Goal: Find specific page/section: Find specific page/section

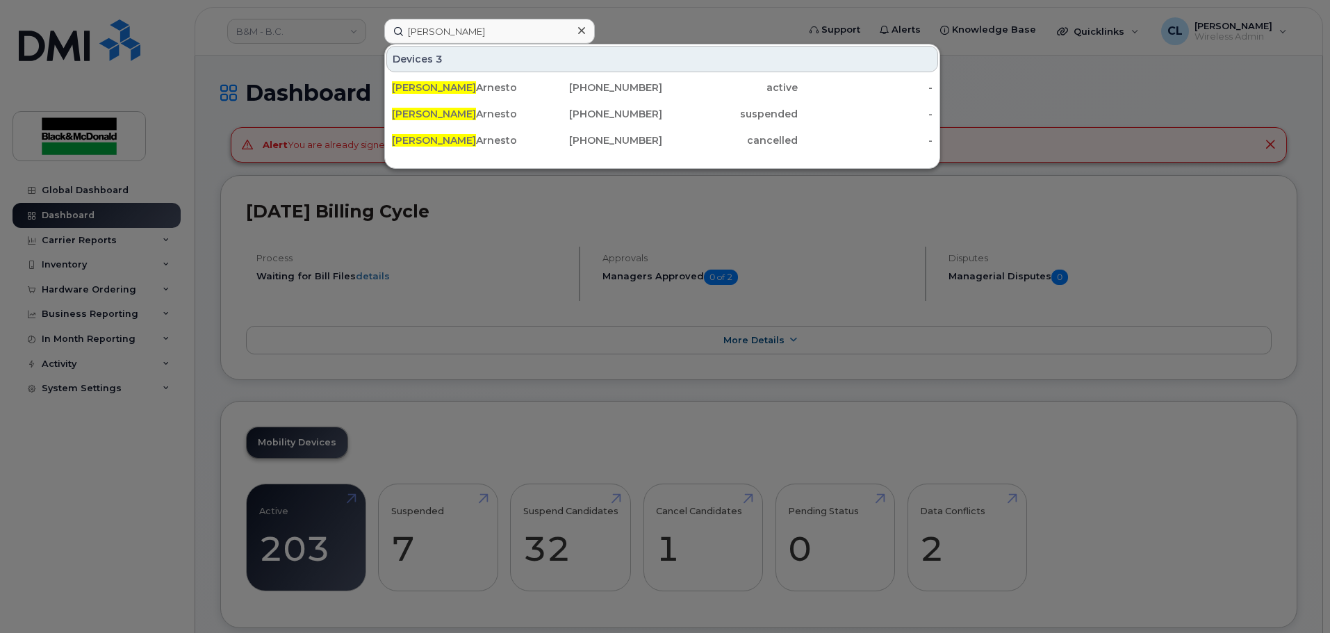
drag, startPoint x: 480, startPoint y: 32, endPoint x: 376, endPoint y: 17, distance: 104.6
click at [376, 19] on div "[PERSON_NAME] 3 [PERSON_NAME] [PHONE_NUMBER] active - [PERSON_NAME] [PHONE_NUMB…" at bounding box center [586, 31] width 427 height 25
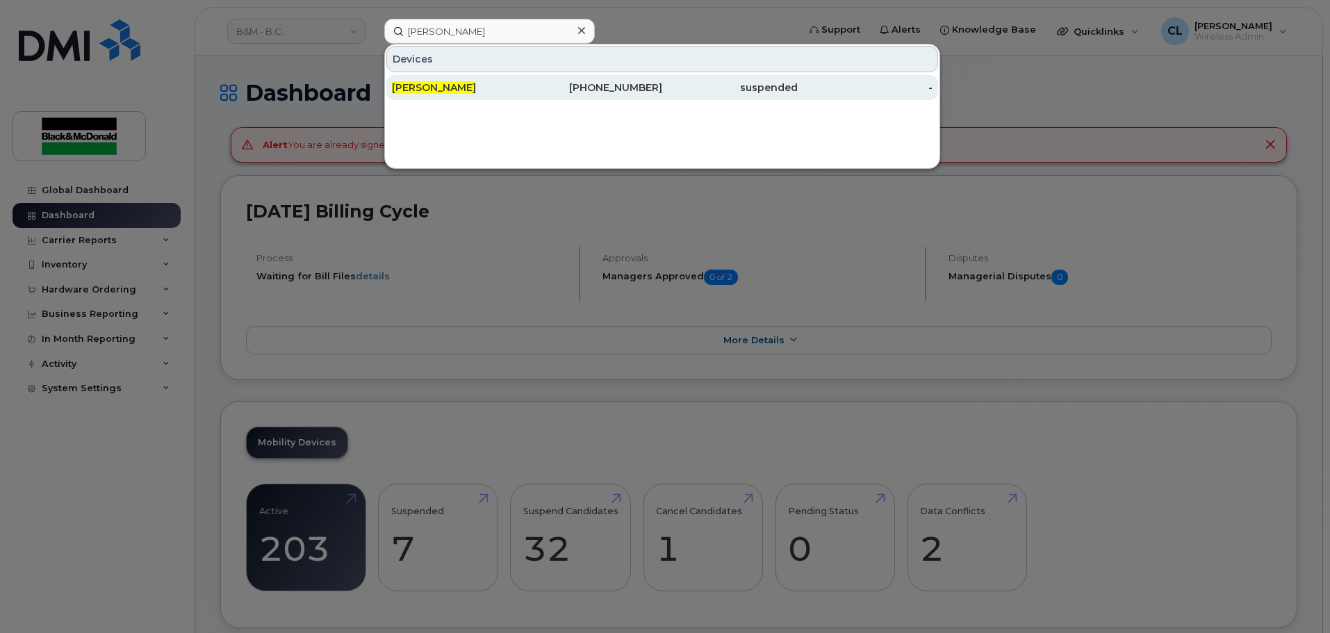
type input "[PERSON_NAME]"
click at [459, 81] on div "[PERSON_NAME]" at bounding box center [459, 88] width 135 height 14
click at [527, 81] on div "[PERSON_NAME]" at bounding box center [594, 87] width 135 height 25
